Goal: Information Seeking & Learning: Learn about a topic

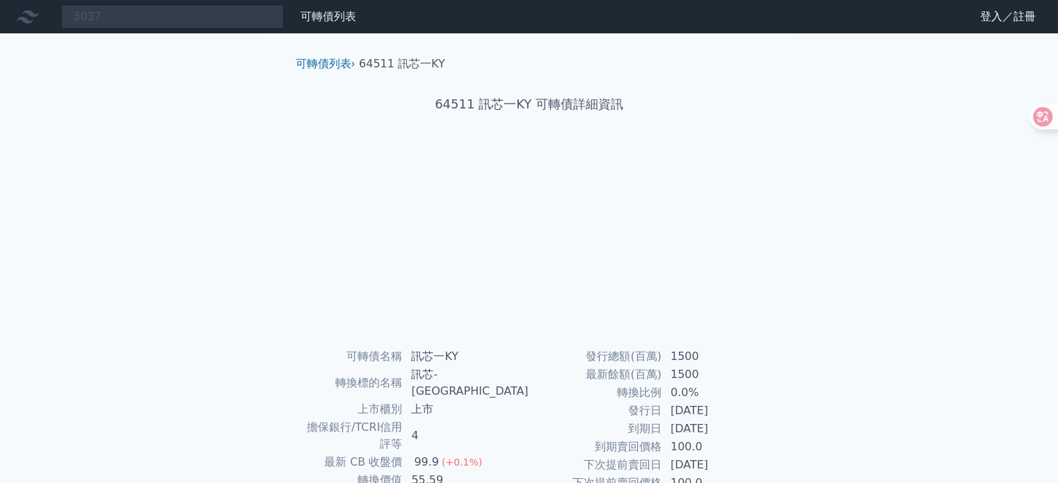
click at [239, 11] on input "3037" at bounding box center [172, 17] width 223 height 24
type input "3037"
click at [261, 13] on input "3037" at bounding box center [172, 17] width 223 height 24
click at [320, 16] on link "可轉債列表" at bounding box center [328, 16] width 56 height 13
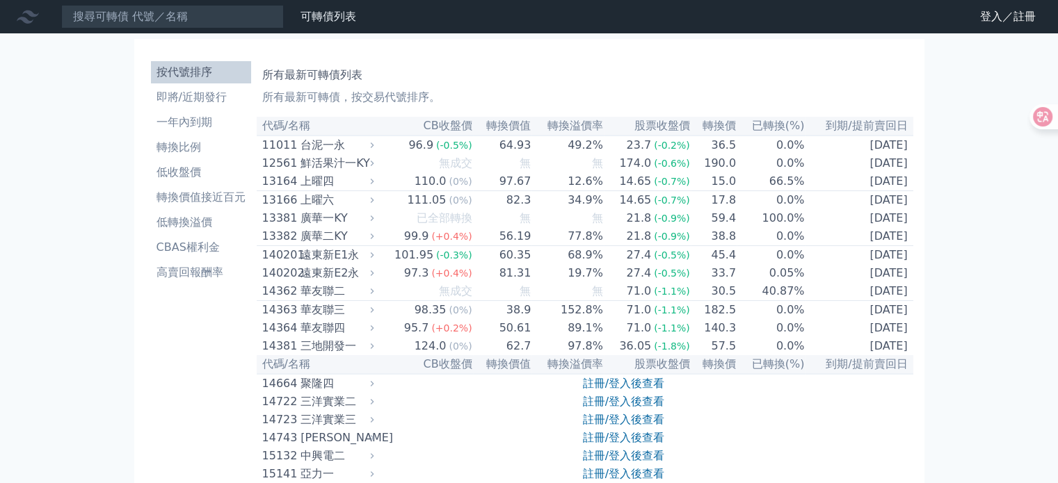
click at [211, 74] on li "按代號排序" at bounding box center [201, 72] width 100 height 17
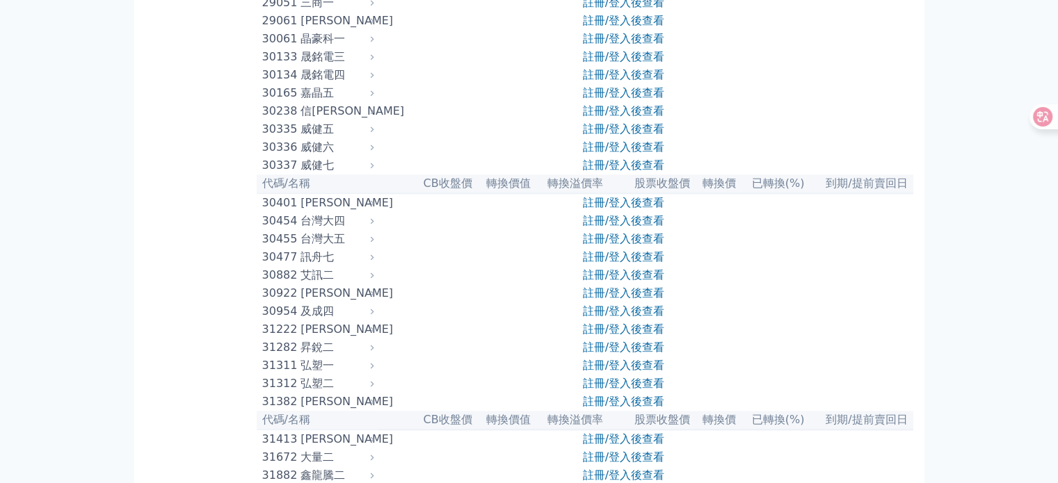
scroll to position [1836, 0]
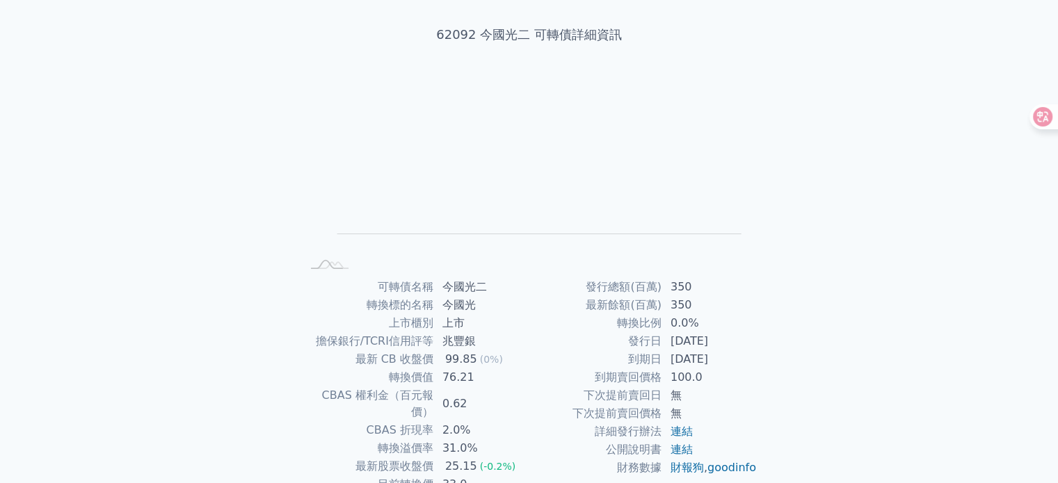
scroll to position [111, 0]
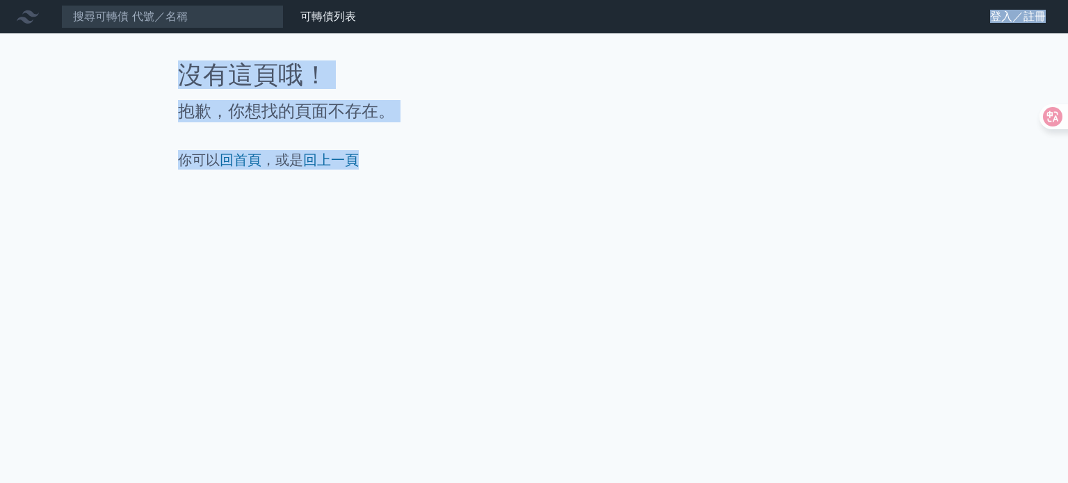
drag, startPoint x: 409, startPoint y: 315, endPoint x: 648, endPoint y: -51, distance: 437.7
click at [648, 0] on html "可轉債列表 財務數據 可轉債列表 財務數據 登入／註冊 登入／註冊 沒有這頁哦！ 抱歉，你想找的頁面不存在。 你可以 回首頁 ，或是 回上一頁" at bounding box center [534, 241] width 1068 height 483
